Goal: Transaction & Acquisition: Obtain resource

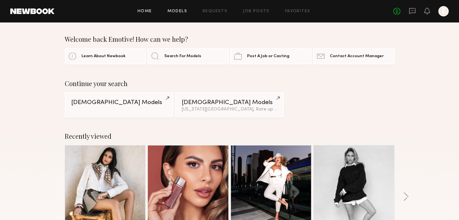
click at [182, 10] on link "Models" at bounding box center [177, 11] width 20 height 4
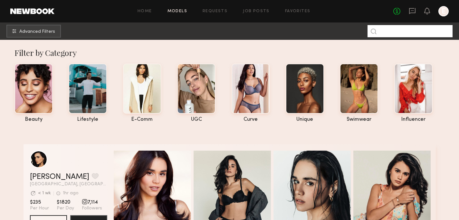
click at [393, 30] on input at bounding box center [409, 31] width 85 height 12
type input "*********"
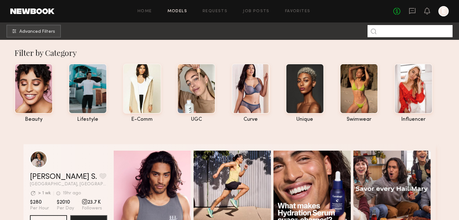
click at [381, 31] on input at bounding box center [409, 31] width 85 height 12
type input "*********"
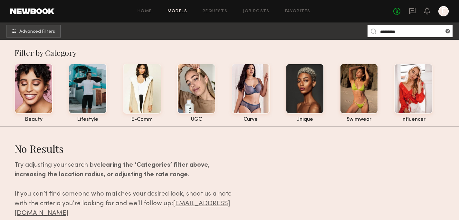
click at [181, 11] on link "Models" at bounding box center [177, 11] width 20 height 4
click at [406, 32] on input "*********" at bounding box center [409, 31] width 85 height 12
click at [177, 11] on link "Models" at bounding box center [177, 11] width 20 height 4
click at [55, 31] on span "Advanced Filters" at bounding box center [37, 31] width 36 height 5
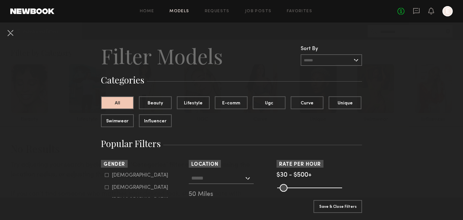
click at [327, 61] on input "text" at bounding box center [331, 60] width 61 height 12
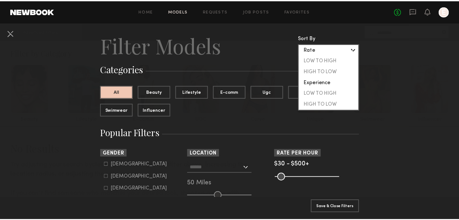
scroll to position [14, 0]
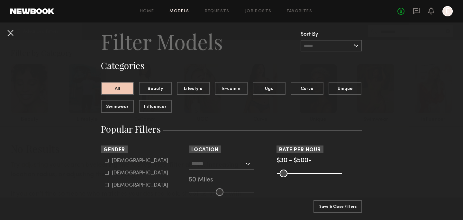
click at [8, 34] on button at bounding box center [10, 33] width 10 height 10
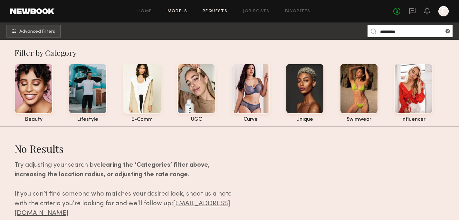
click at [223, 12] on link "Requests" at bounding box center [214, 11] width 25 height 4
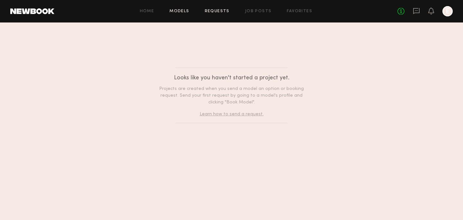
click at [181, 11] on link "Models" at bounding box center [180, 11] width 20 height 4
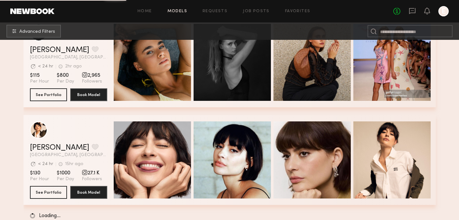
scroll to position [1114, 0]
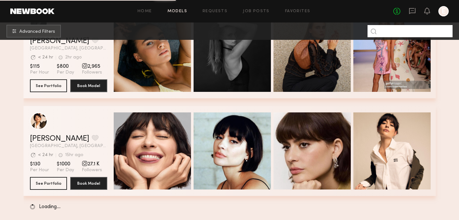
click at [415, 30] on input at bounding box center [409, 31] width 85 height 12
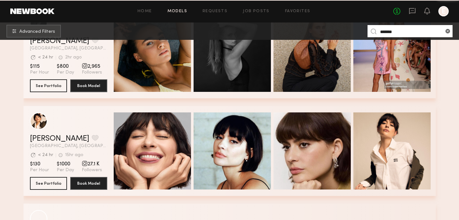
type input "*******"
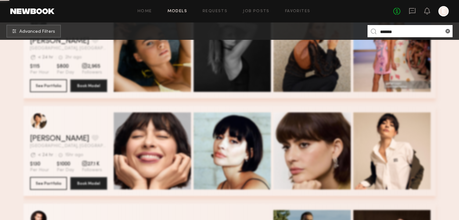
scroll to position [0, 0]
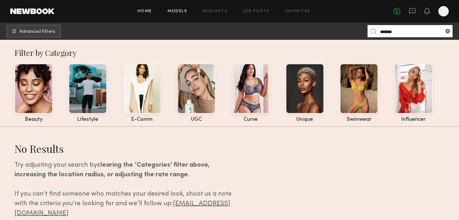
click at [150, 12] on link "Home" at bounding box center [144, 11] width 14 height 4
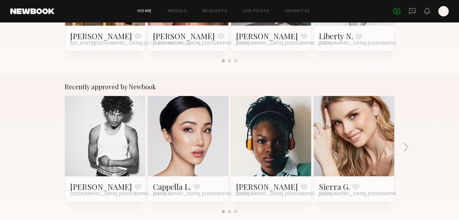
scroll to position [225, 0]
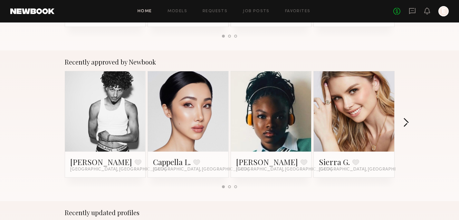
click at [407, 123] on button "button" at bounding box center [406, 123] width 6 height 11
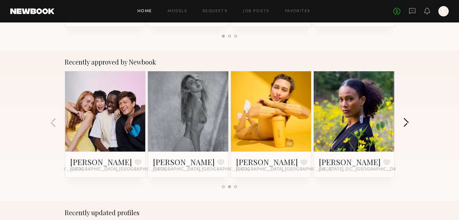
click at [407, 123] on button "button" at bounding box center [406, 123] width 6 height 11
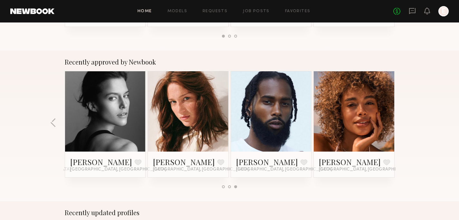
click at [407, 123] on div "Recently approved by Newbook Jonathan R. Favorite Los Angeles, CA Cappella L. F…" at bounding box center [229, 126] width 459 height 151
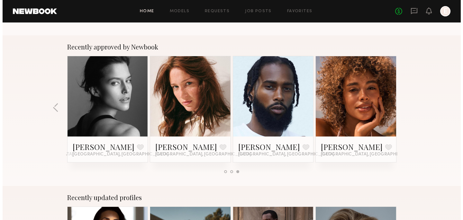
scroll to position [0, 0]
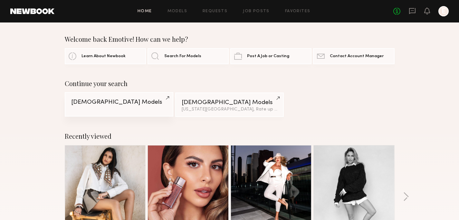
click at [161, 95] on link "[DEMOGRAPHIC_DATA] Models" at bounding box center [119, 104] width 108 height 24
click at [188, 55] on span "Search For Models" at bounding box center [182, 56] width 37 height 4
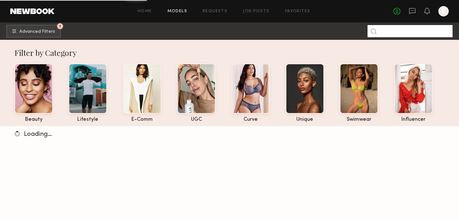
click at [391, 30] on input at bounding box center [409, 31] width 85 height 12
type input "*******"
